Goal: Task Accomplishment & Management: Manage account settings

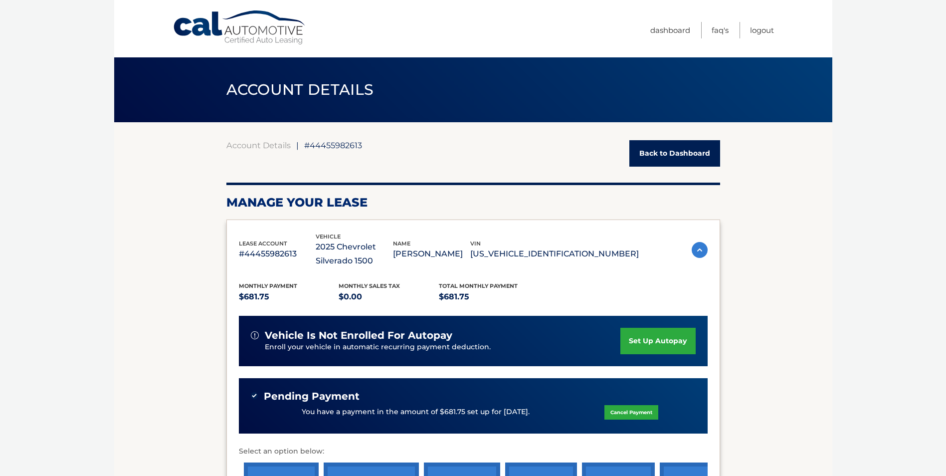
click at [646, 340] on link "set up autopay" at bounding box center [657, 341] width 75 height 26
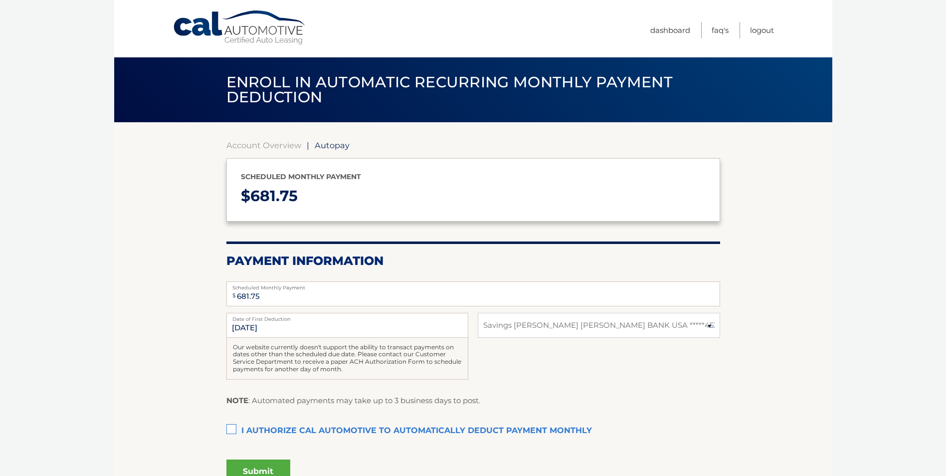
select select "ZTg5YmI0ZWUtZGVjNy00NmIzLWJmZWYtZGQ0YWExMzk4Yjhm"
click at [220, 428] on section "Account Overview | Autopay Scheduled monthly payment $ 681.75 Payment Informati…" at bounding box center [473, 310] width 718 height 376
click at [229, 429] on label "I authorize cal automotive to automatically deduct payment monthly This checkbo…" at bounding box center [473, 431] width 494 height 20
click at [0, 0] on input "I authorize cal automotive to automatically deduct payment monthly This checkbo…" at bounding box center [0, 0] width 0 height 0
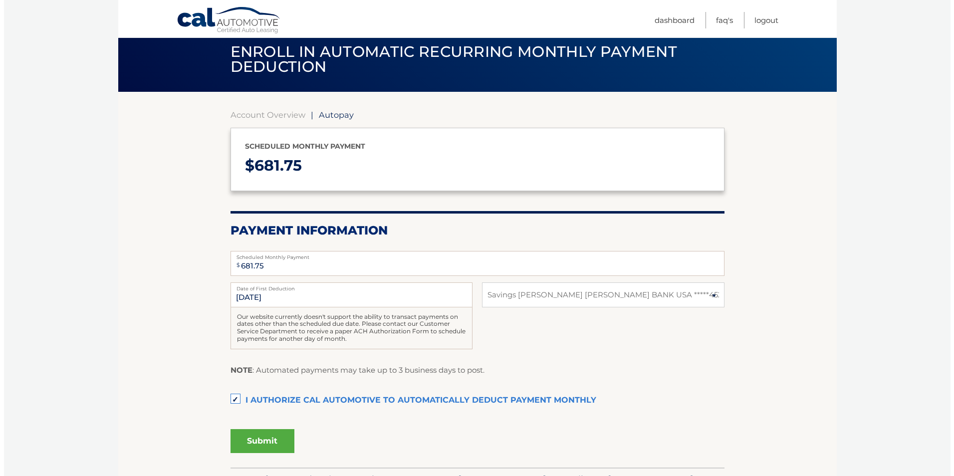
scroll to position [97, 0]
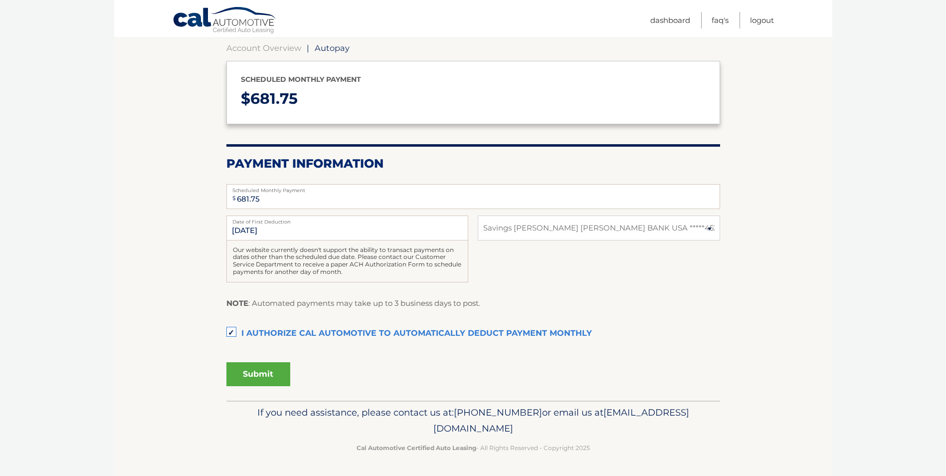
click at [267, 370] on button "Submit" at bounding box center [258, 374] width 64 height 24
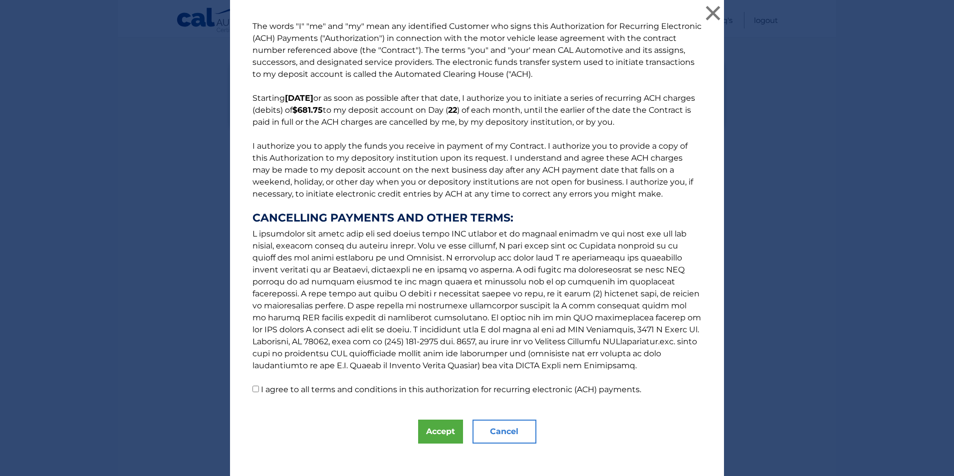
drag, startPoint x: 252, startPoint y: 389, endPoint x: 261, endPoint y: 389, distance: 8.5
click at [253, 389] on input "I agree to all terms and conditions in this authorization for recurring electro…" at bounding box center [255, 389] width 6 height 6
checkbox input "true"
click at [447, 432] on button "Accept" at bounding box center [440, 431] width 45 height 24
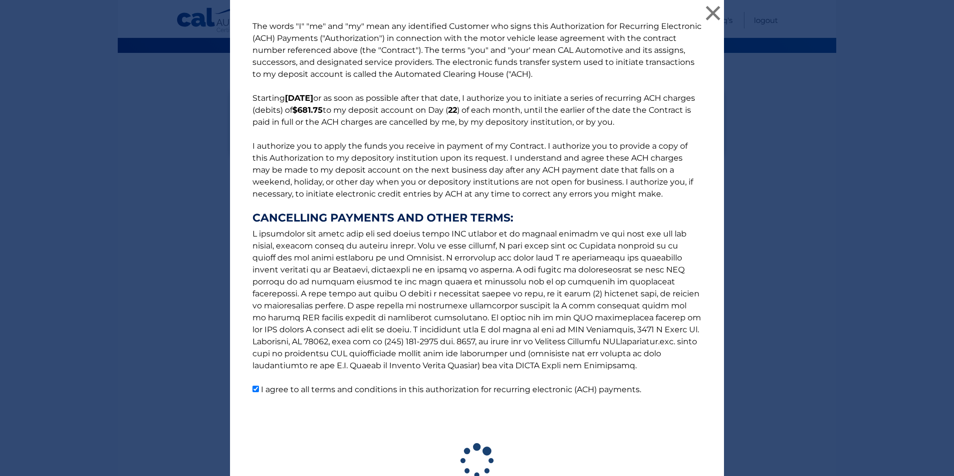
scroll to position [69, 0]
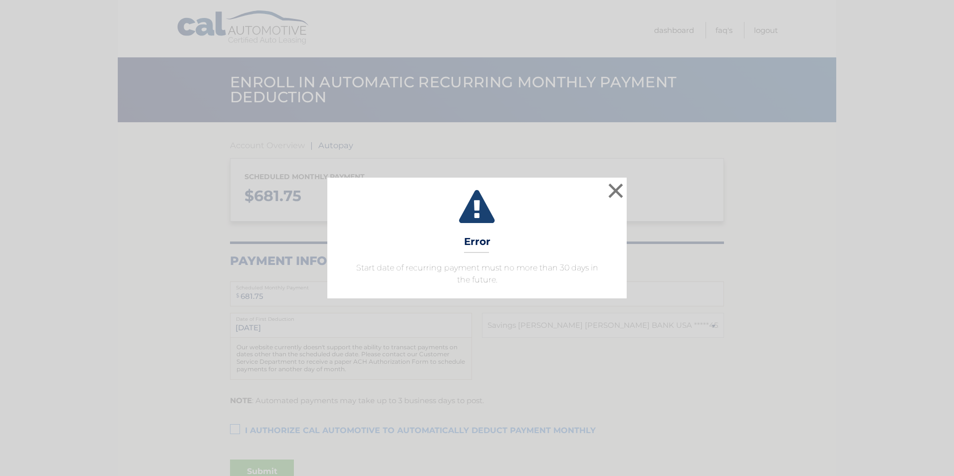
select select "ZTg5YmI0ZWUtZGVjNy00NmIzLWJmZWYtZGQ0YWExMzk4Yjhm"
click at [608, 194] on button "×" at bounding box center [616, 191] width 20 height 20
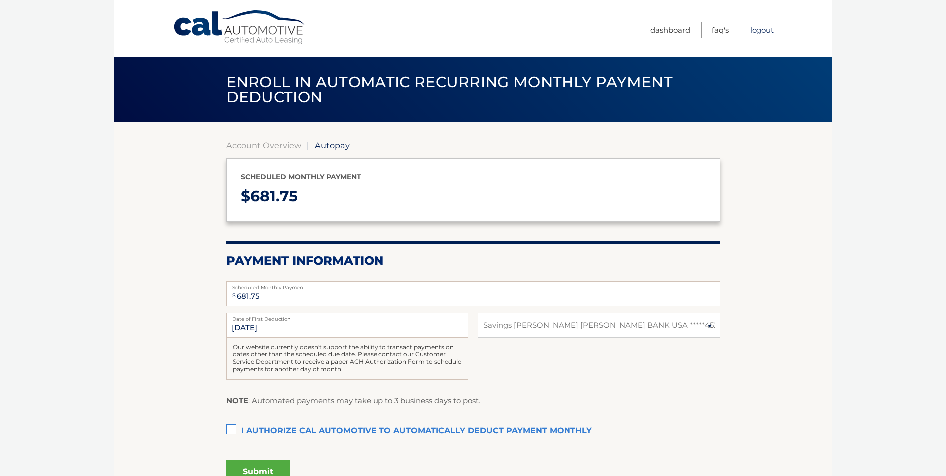
click at [762, 34] on link "Logout" at bounding box center [762, 30] width 24 height 16
